Goal: Task Accomplishment & Management: Use online tool/utility

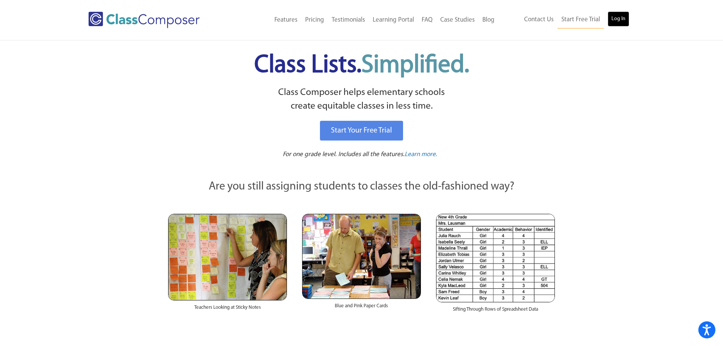
click at [620, 21] on link "Log In" at bounding box center [619, 18] width 22 height 15
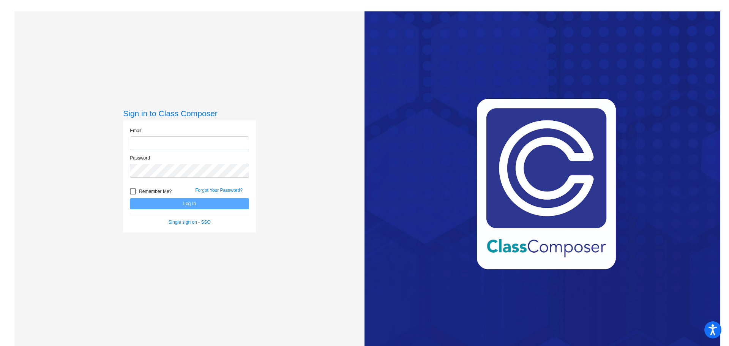
click at [200, 139] on input "email" at bounding box center [189, 143] width 119 height 14
type input "sabatanol@harrisontwp.k12.nj.us"
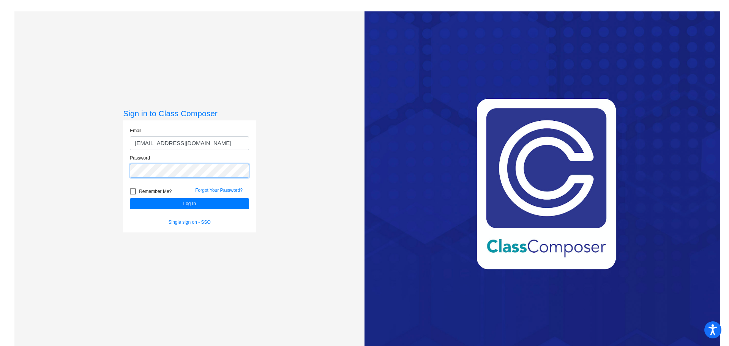
click at [130, 198] on button "Log In" at bounding box center [189, 203] width 119 height 11
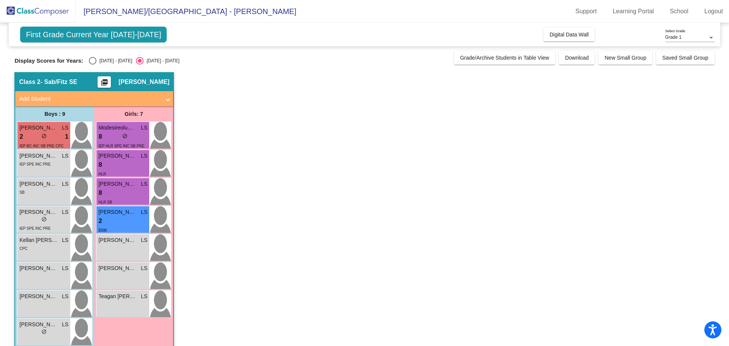
click at [94, 62] on div "Select an option" at bounding box center [93, 61] width 8 height 8
click at [93, 65] on input "2024 - 2025" at bounding box center [92, 65] width 0 height 0
radio input "true"
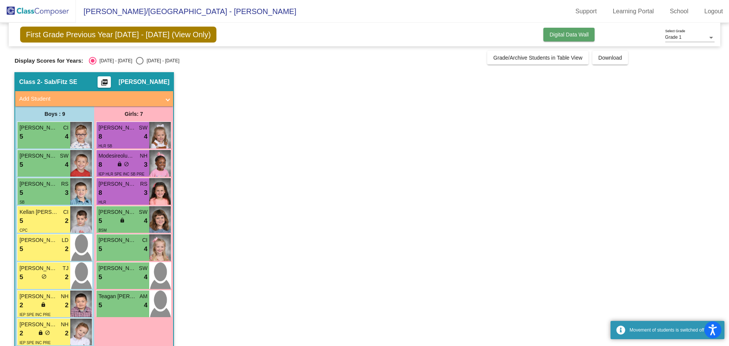
click at [560, 38] on button "Digital Data Wall" at bounding box center [568, 35] width 51 height 14
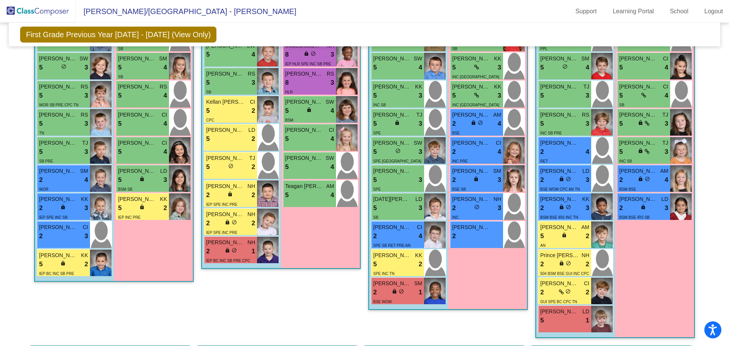
scroll to position [342, 0]
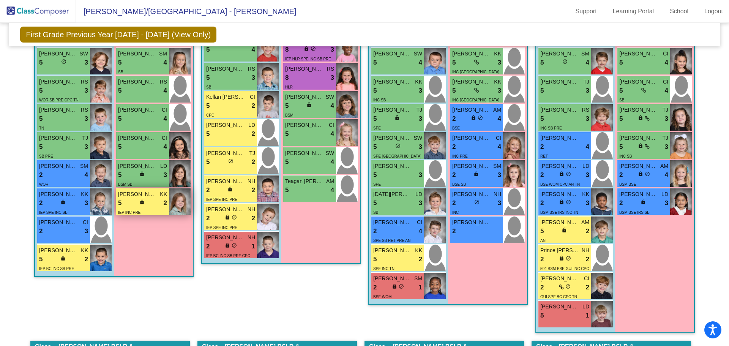
drag, startPoint x: 153, startPoint y: 205, endPoint x: 149, endPoint y: 205, distance: 3.9
click at [149, 205] on div "5 lock do_not_disturb_alt 2" at bounding box center [142, 203] width 49 height 10
click at [68, 203] on div "2 lock do_not_disturb_alt 3" at bounding box center [63, 203] width 49 height 10
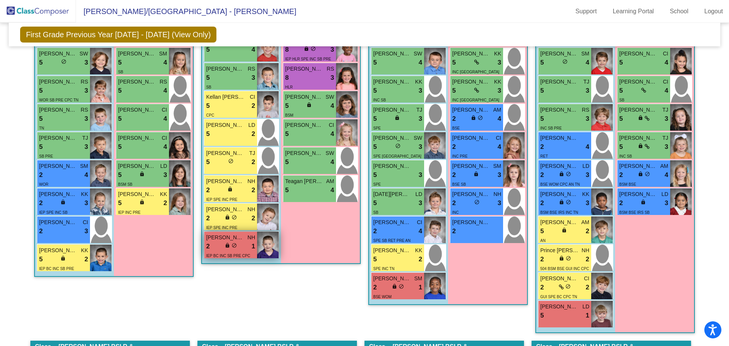
click at [239, 243] on div "2 lock do_not_disturb_alt 1" at bounding box center [230, 246] width 49 height 10
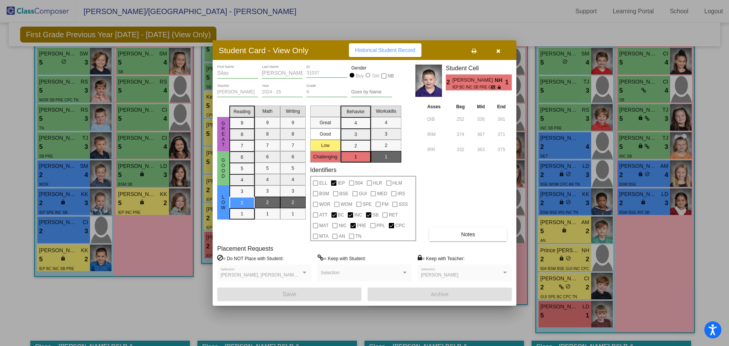
click at [500, 50] on icon "button" at bounding box center [498, 50] width 4 height 5
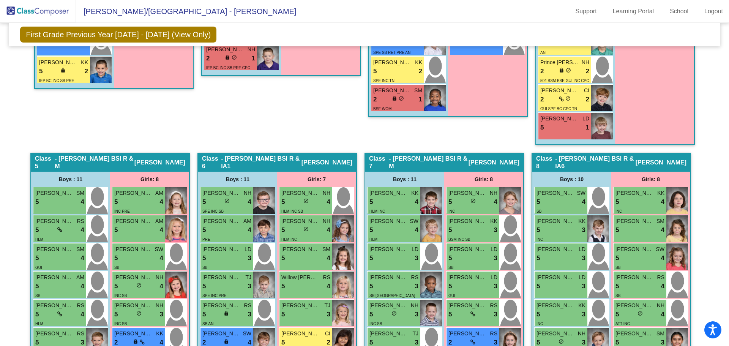
scroll to position [532, 0]
